Goal: Check status: Check status

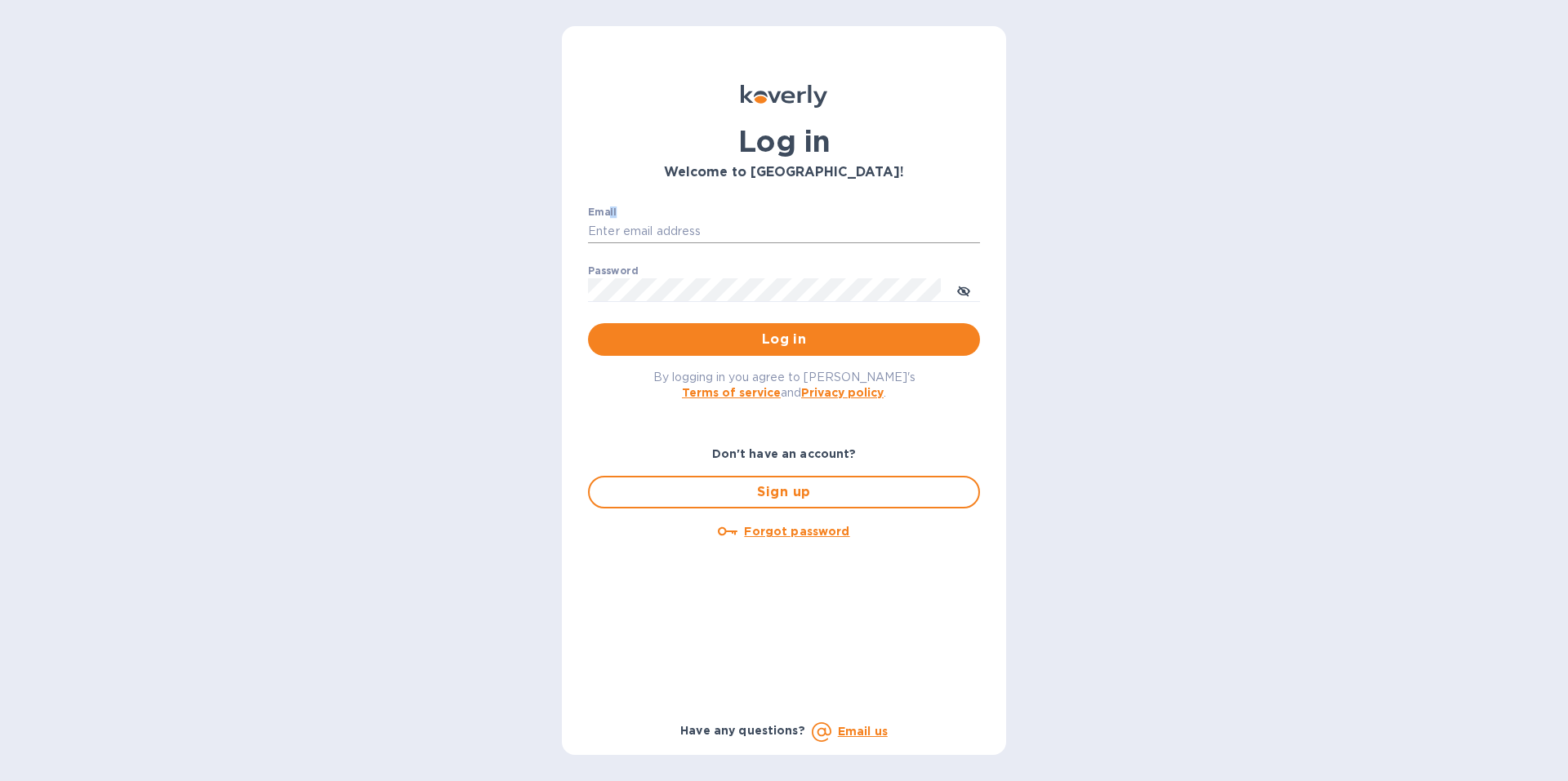
click at [609, 220] on div "Email ​" at bounding box center [784, 236] width 392 height 59
click at [609, 222] on input "Email" at bounding box center [784, 232] width 392 height 25
type input "[EMAIL_ADDRESS][DOMAIN_NAME]"
click at [724, 335] on span "Log in" at bounding box center [783, 339] width 366 height 20
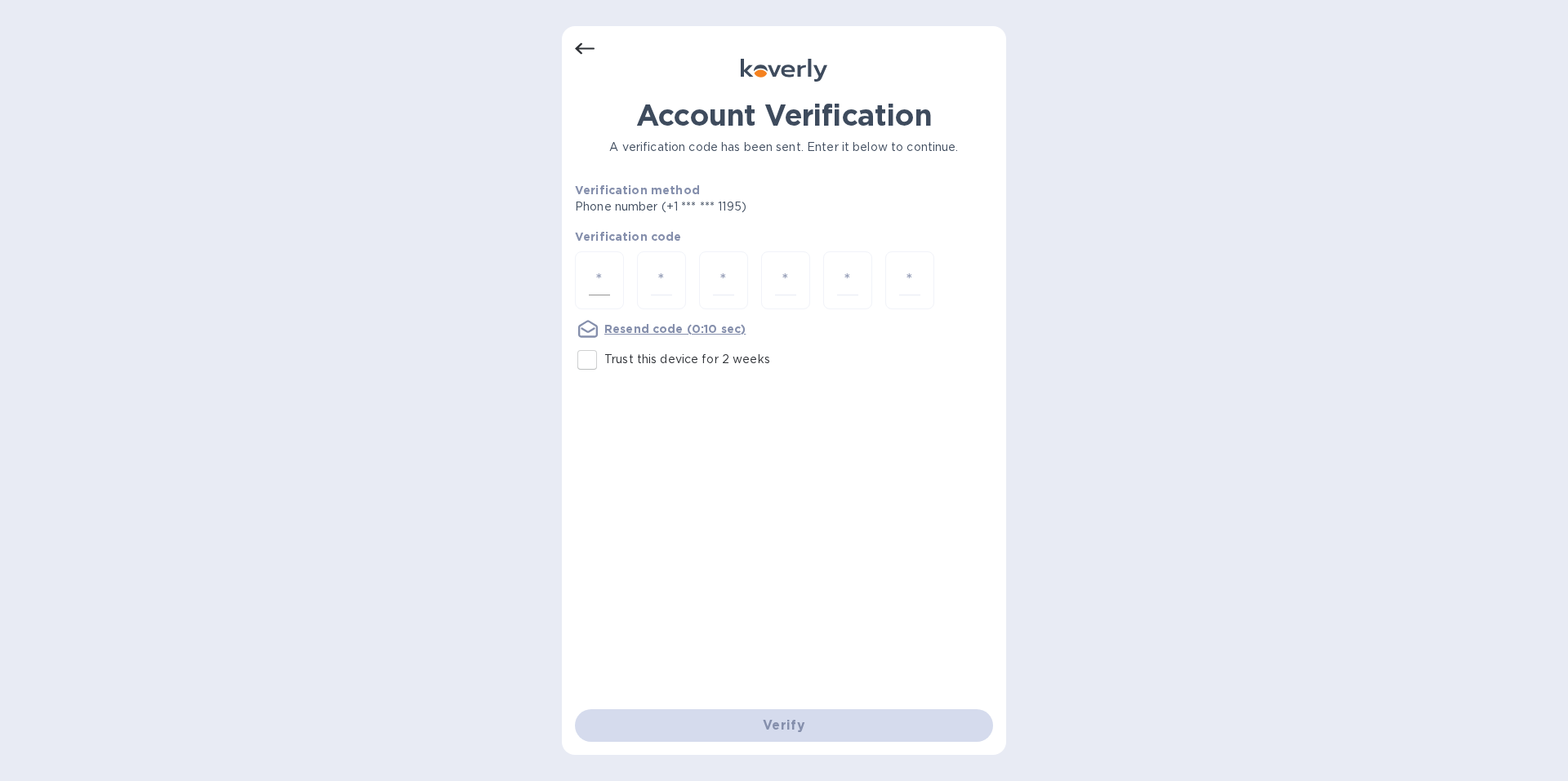
click at [604, 279] on input "number" at bounding box center [599, 281] width 21 height 31
click at [584, 362] on input "Trust this device for 2 weeks" at bounding box center [587, 360] width 34 height 34
checkbox input "true"
click at [588, 265] on input "number" at bounding box center [599, 281] width 21 height 31
type input "1"
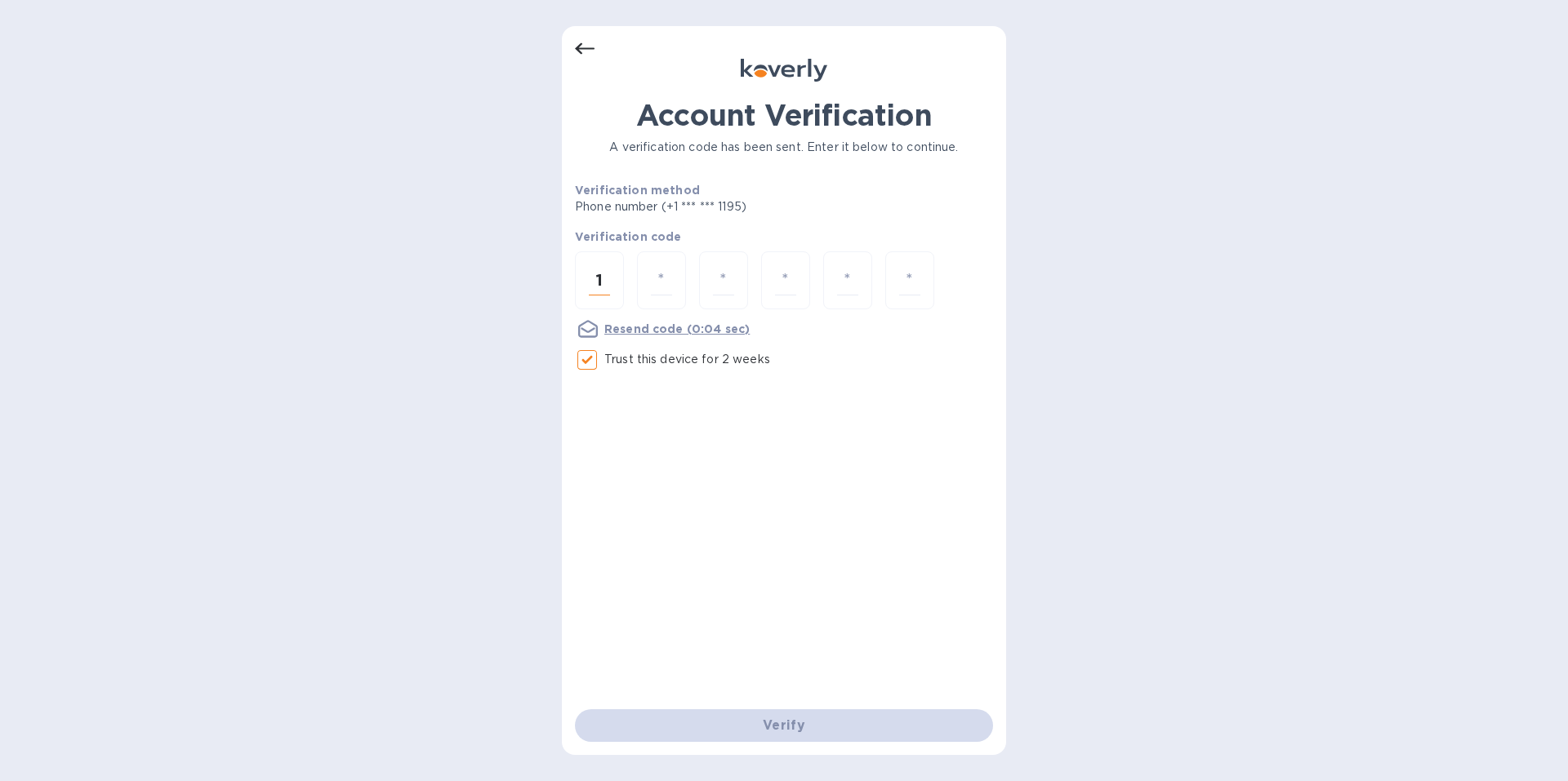
type input "4"
type input "2"
type input "1"
type input "0"
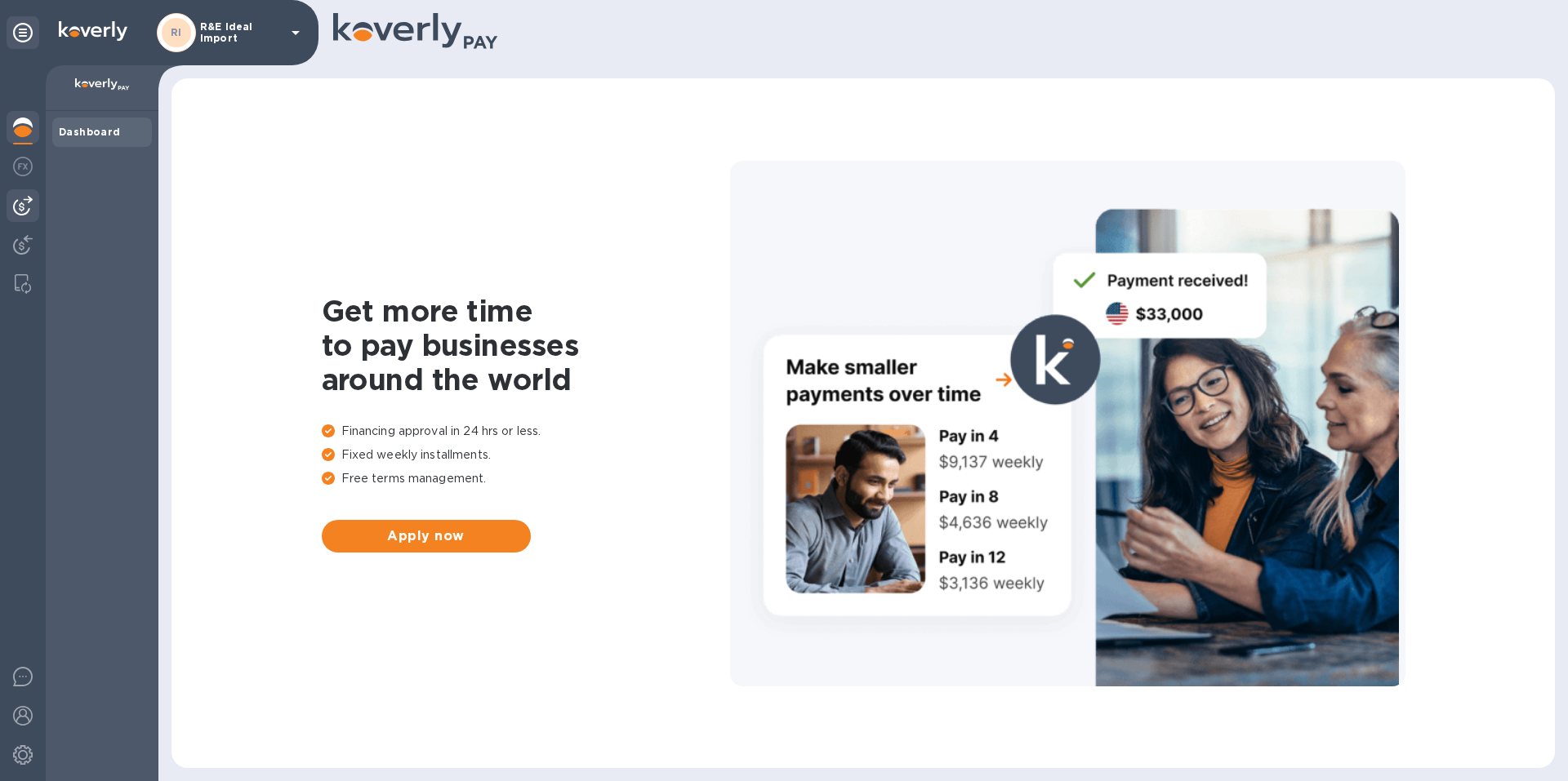
click at [22, 196] on img at bounding box center [23, 205] width 20 height 20
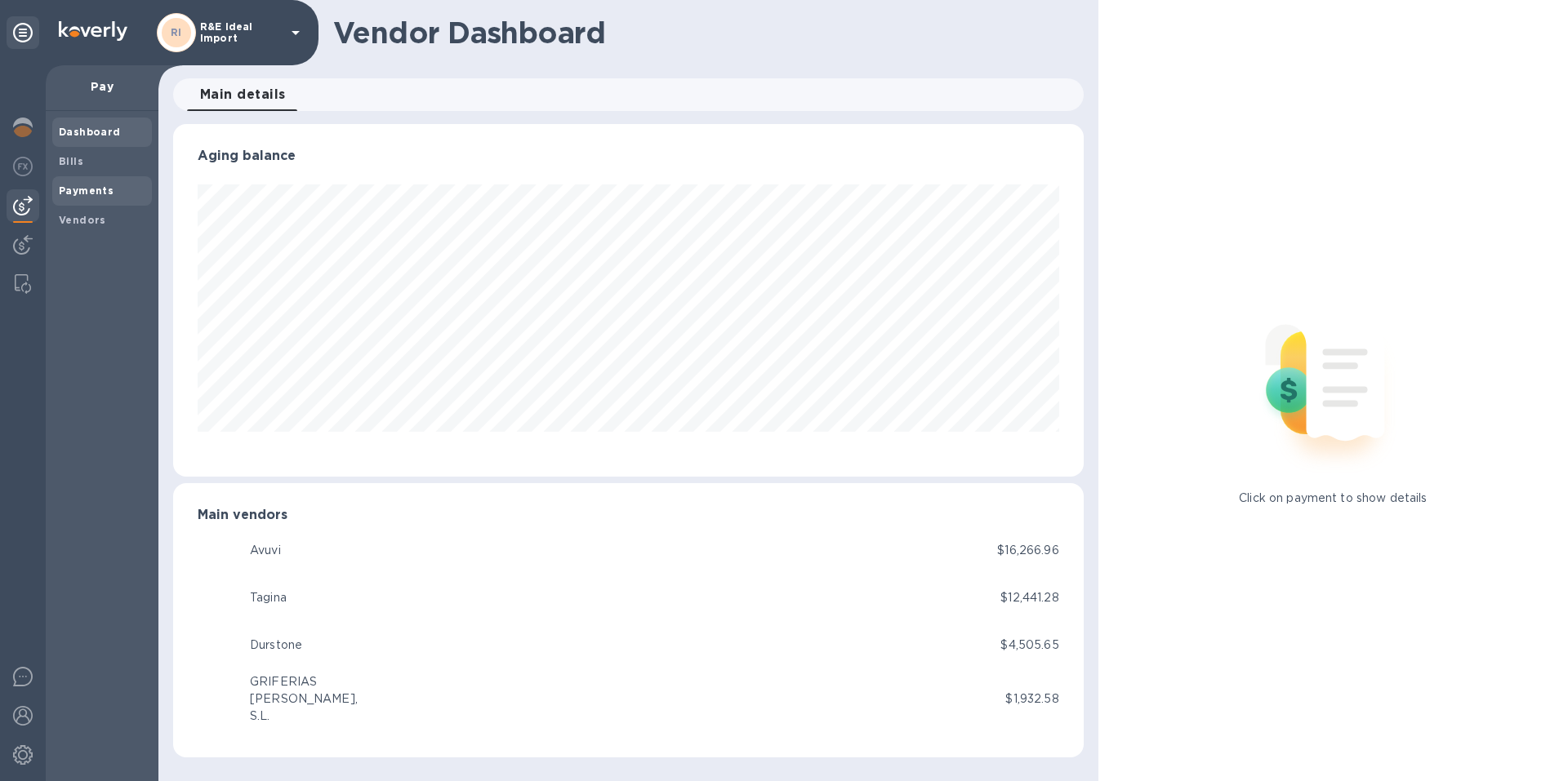
scroll to position [352, 909]
click at [77, 166] on b "Bills" at bounding box center [72, 160] width 25 height 12
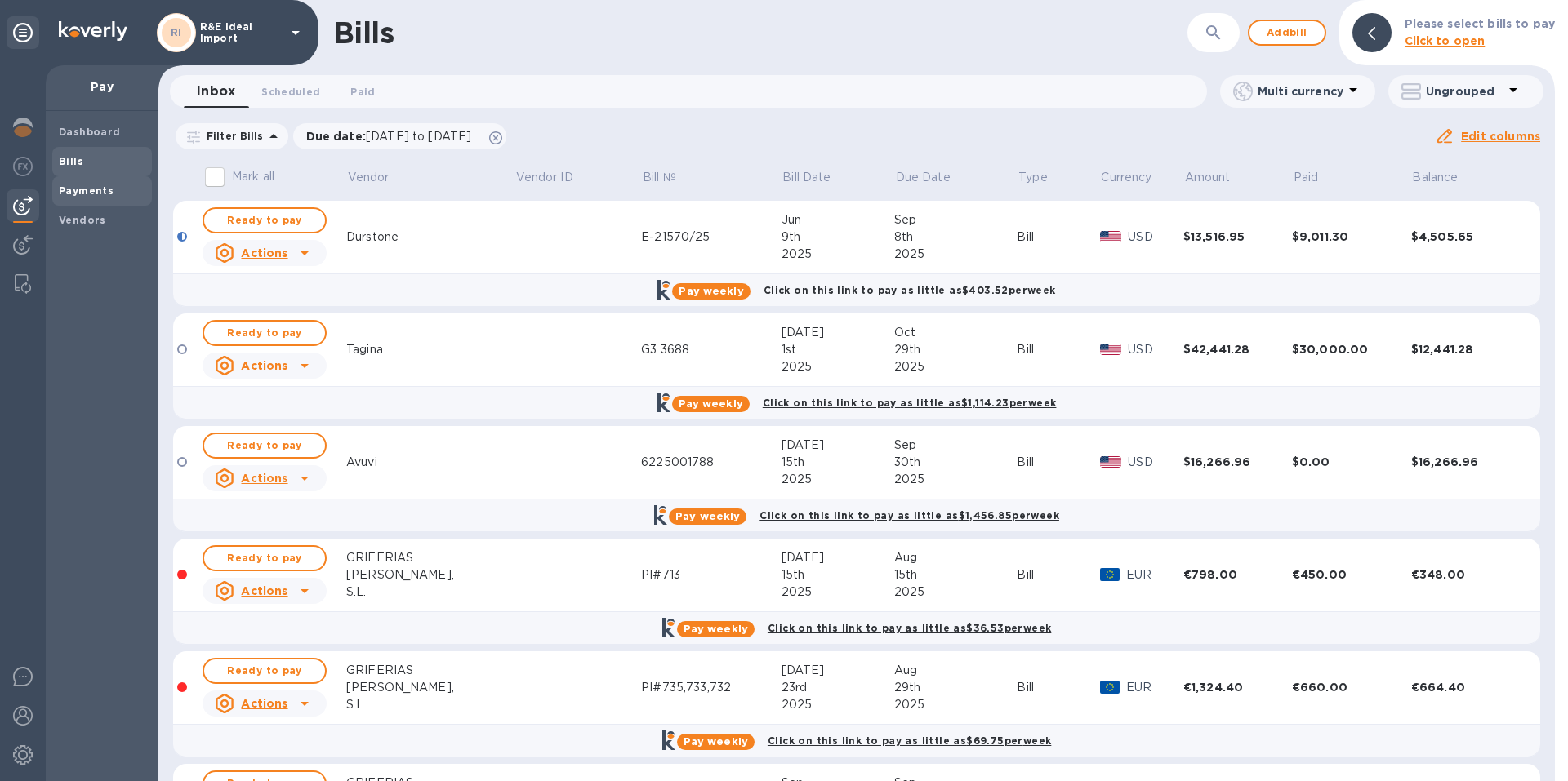
click at [71, 193] on b "Payments" at bounding box center [86, 190] width 54 height 12
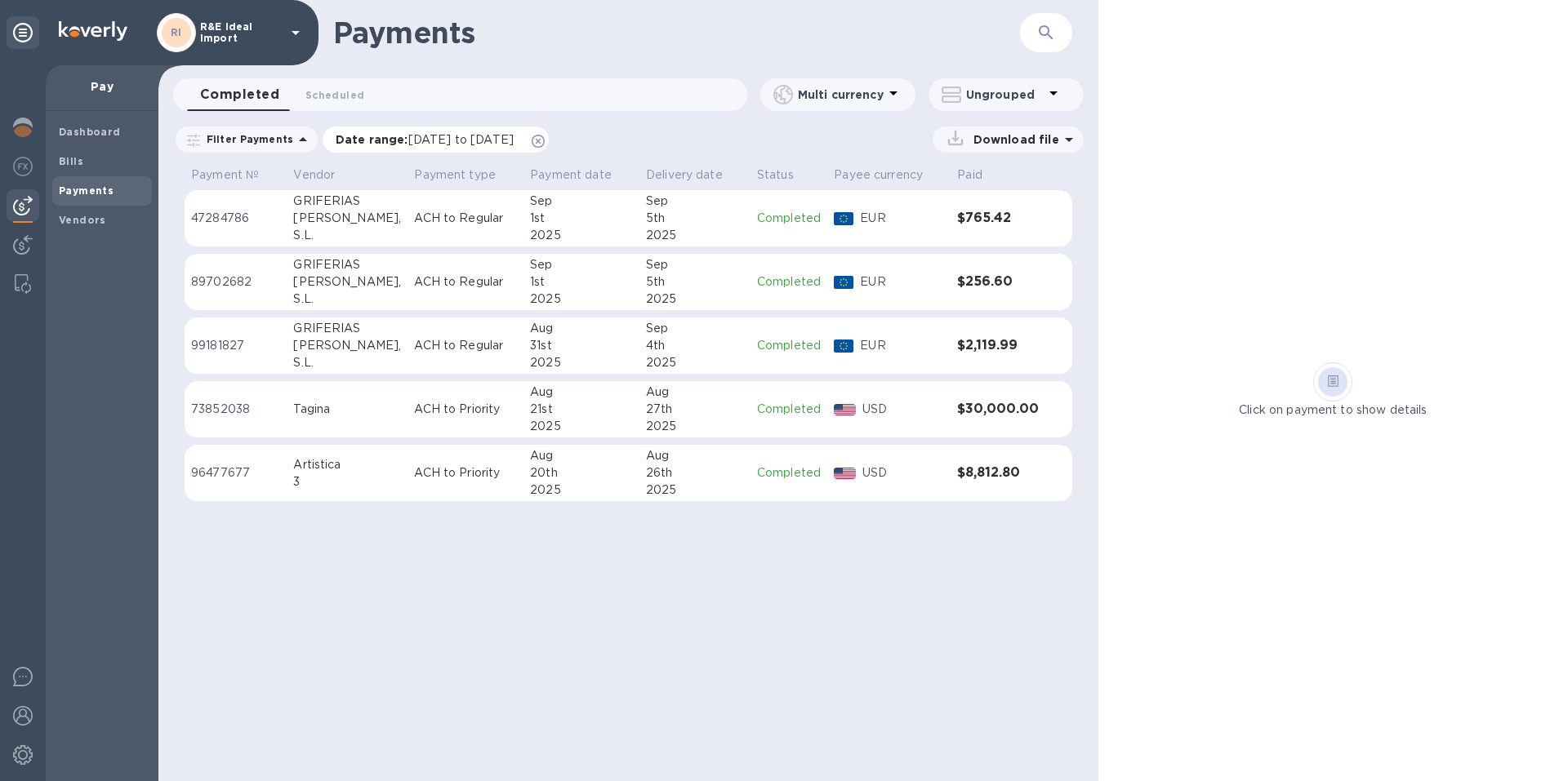
click at [396, 135] on p "Date range : [DATE] to [DATE]" at bounding box center [428, 139] width 186 height 16
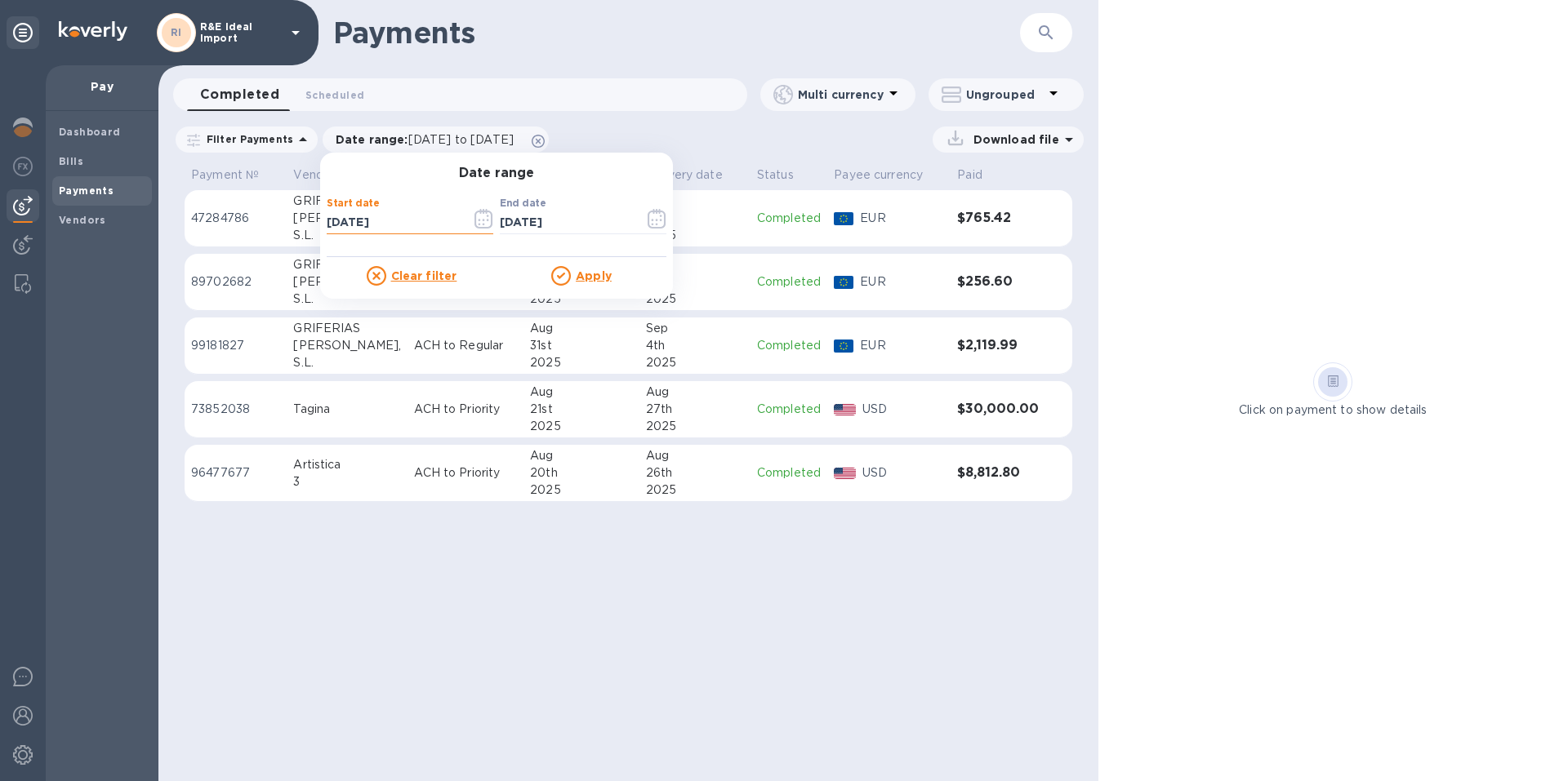
click at [344, 214] on input "[DATE]" at bounding box center [392, 223] width 132 height 25
click at [475, 217] on icon "button" at bounding box center [483, 219] width 18 height 20
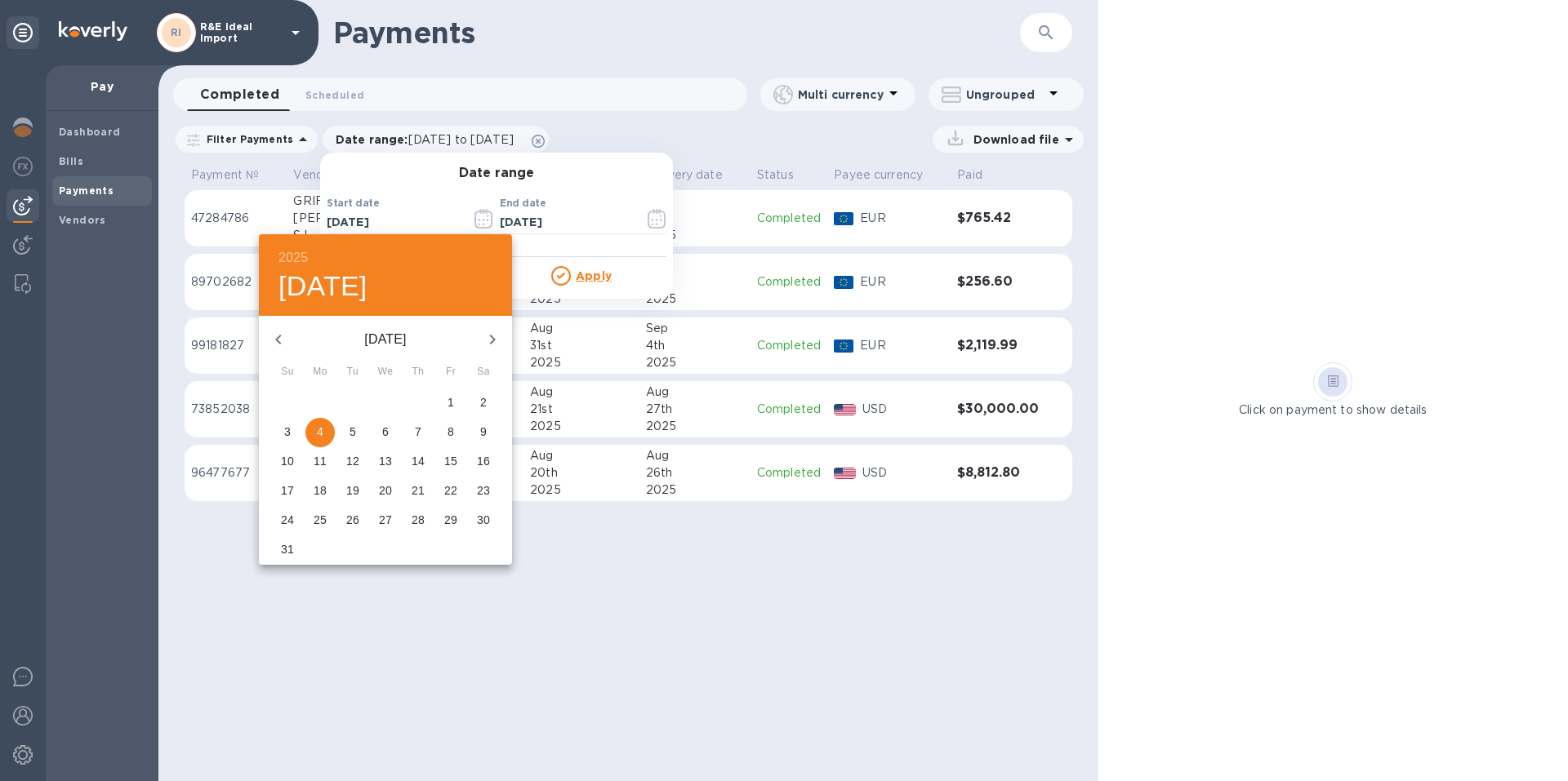
click at [280, 347] on icon "button" at bounding box center [278, 339] width 20 height 20
click at [347, 405] on span "1" at bounding box center [352, 402] width 30 height 16
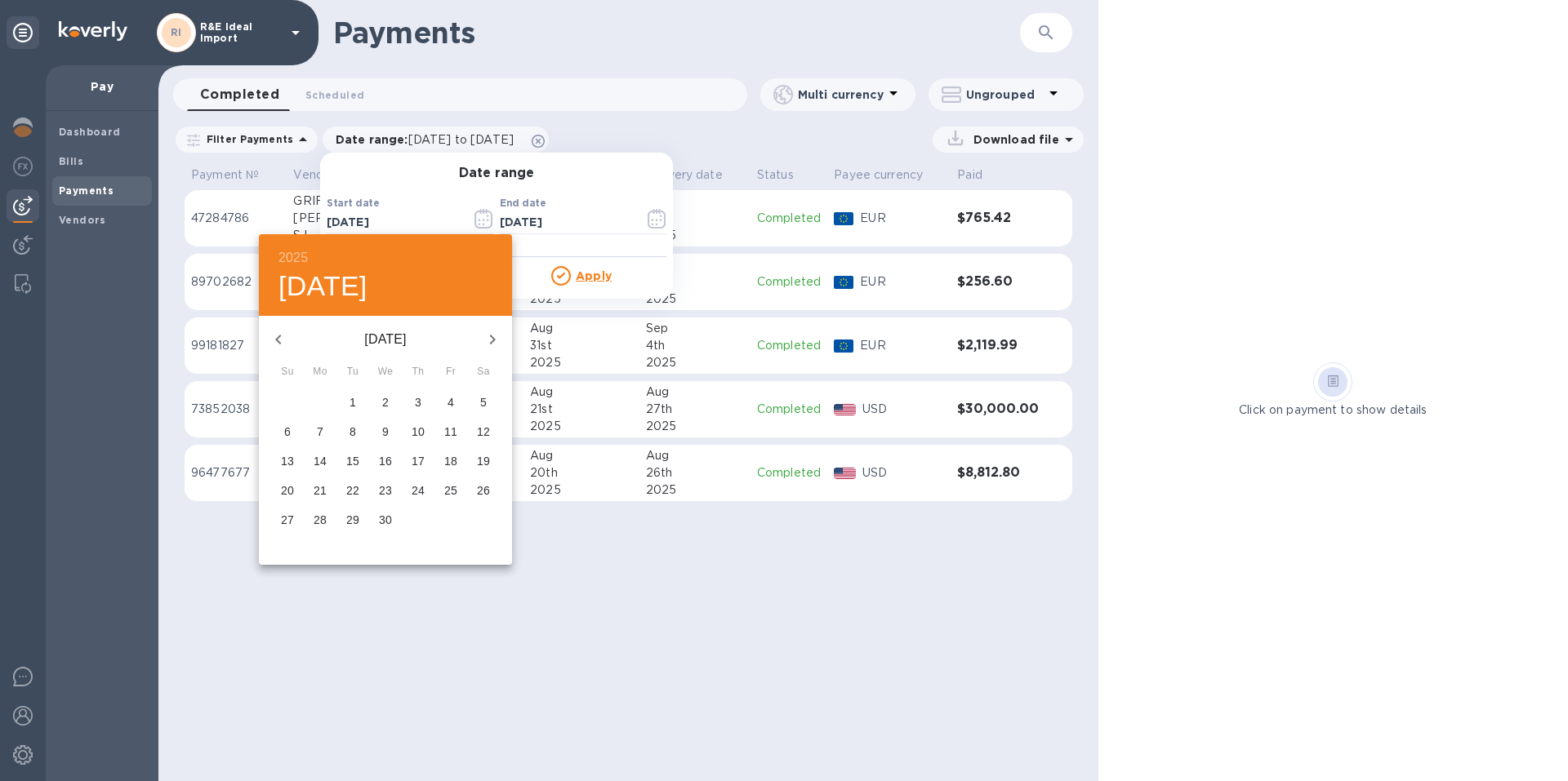
type input "[DATE]"
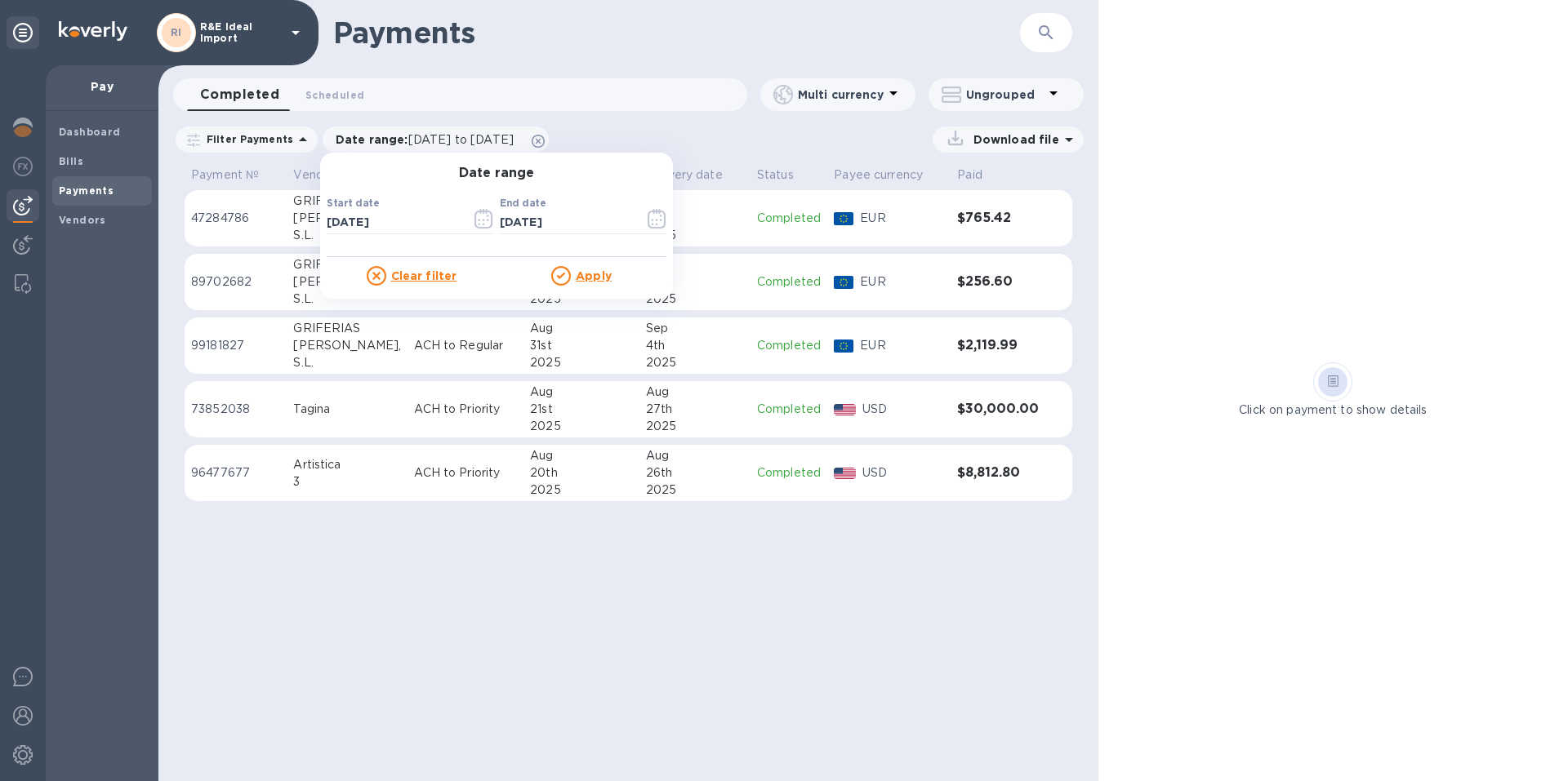
click at [578, 279] on u "Apply" at bounding box center [594, 276] width 36 height 13
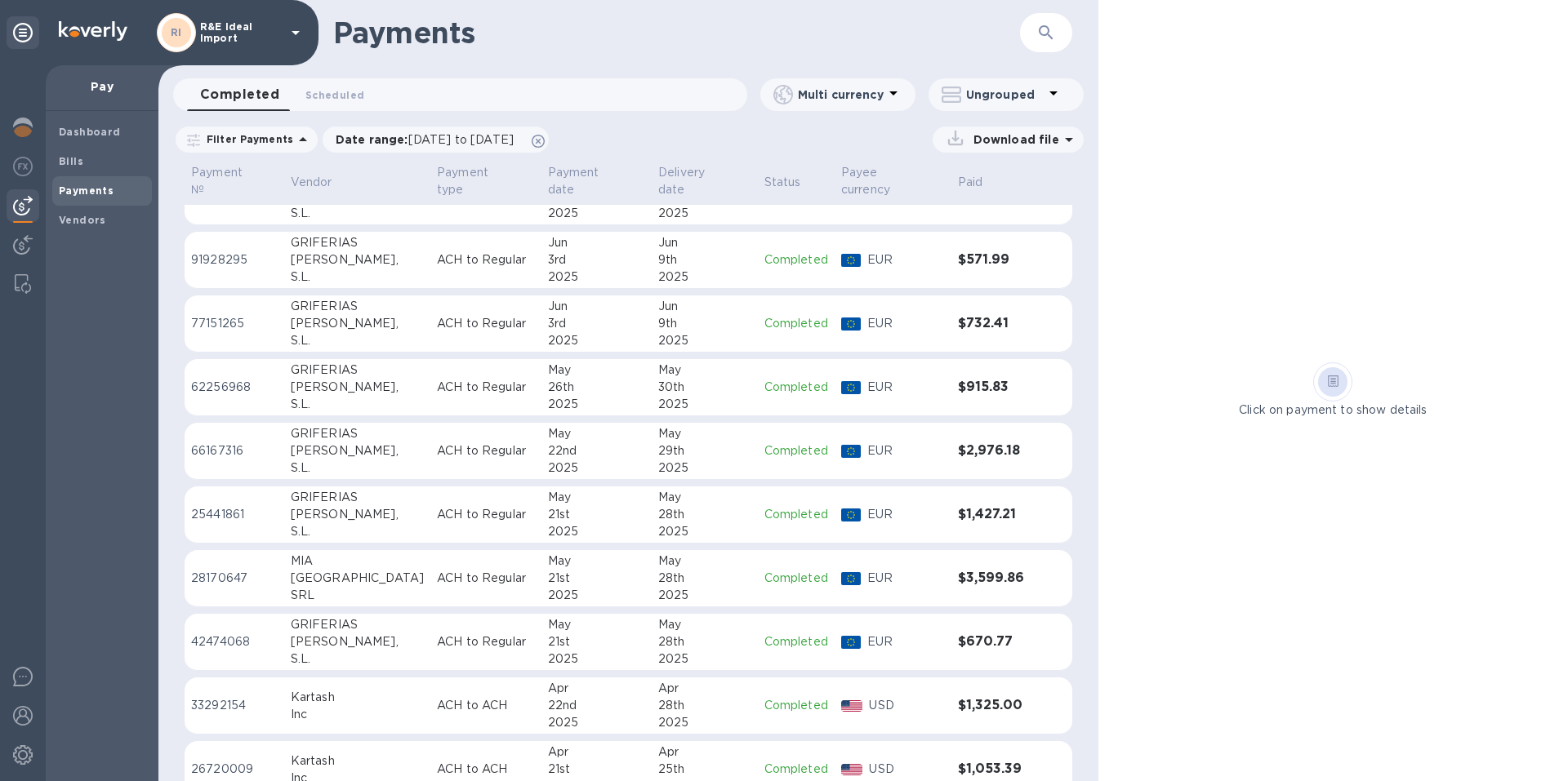
scroll to position [1061, 0]
